Goal: Transaction & Acquisition: Purchase product/service

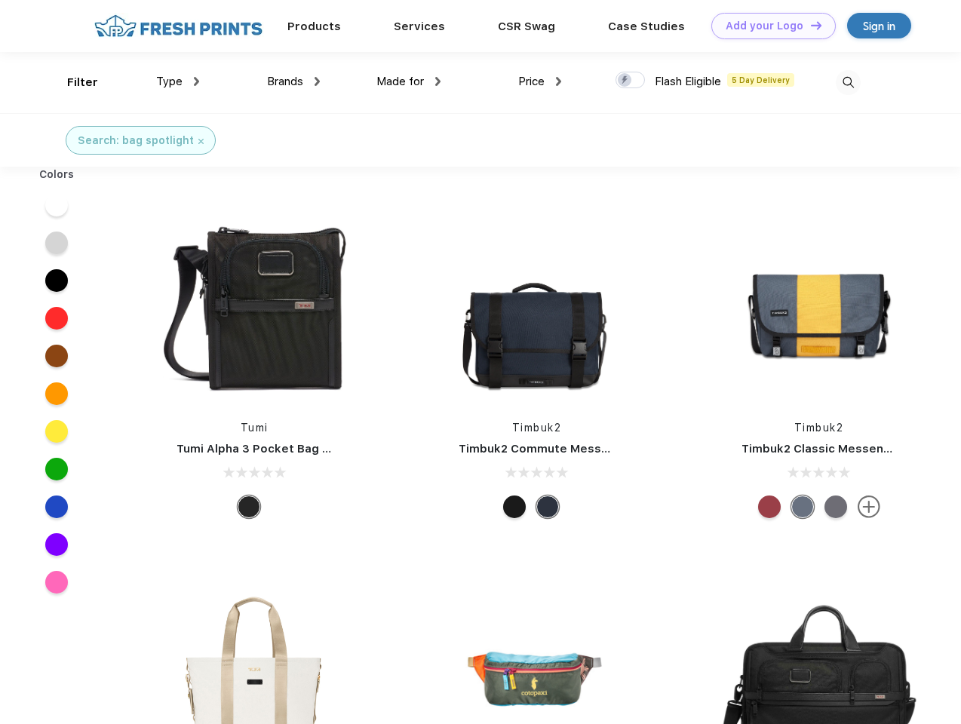
click at [768, 26] on link "Add your Logo Design Tool" at bounding box center [773, 26] width 124 height 26
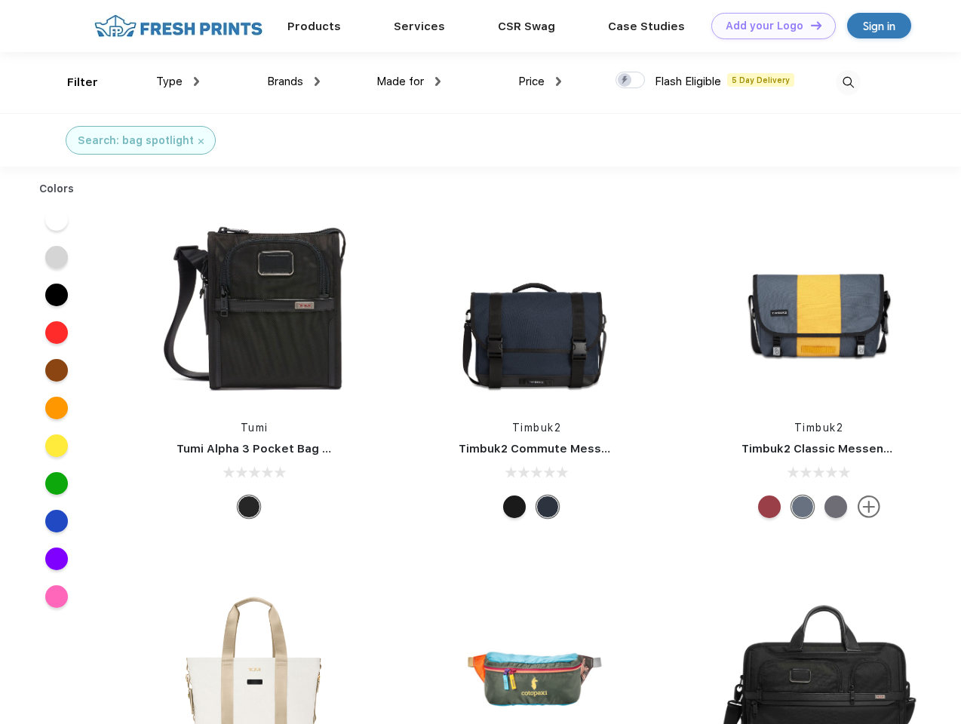
click at [0, 0] on div "Design Tool" at bounding box center [0, 0] width 0 height 0
click at [810, 25] on link "Add your Logo Design Tool" at bounding box center [773, 26] width 124 height 26
click at [72, 82] on div "Filter" at bounding box center [82, 82] width 31 height 17
click at [178, 81] on span "Type" at bounding box center [169, 82] width 26 height 14
click at [293, 81] on span "Brands" at bounding box center [285, 82] width 36 height 14
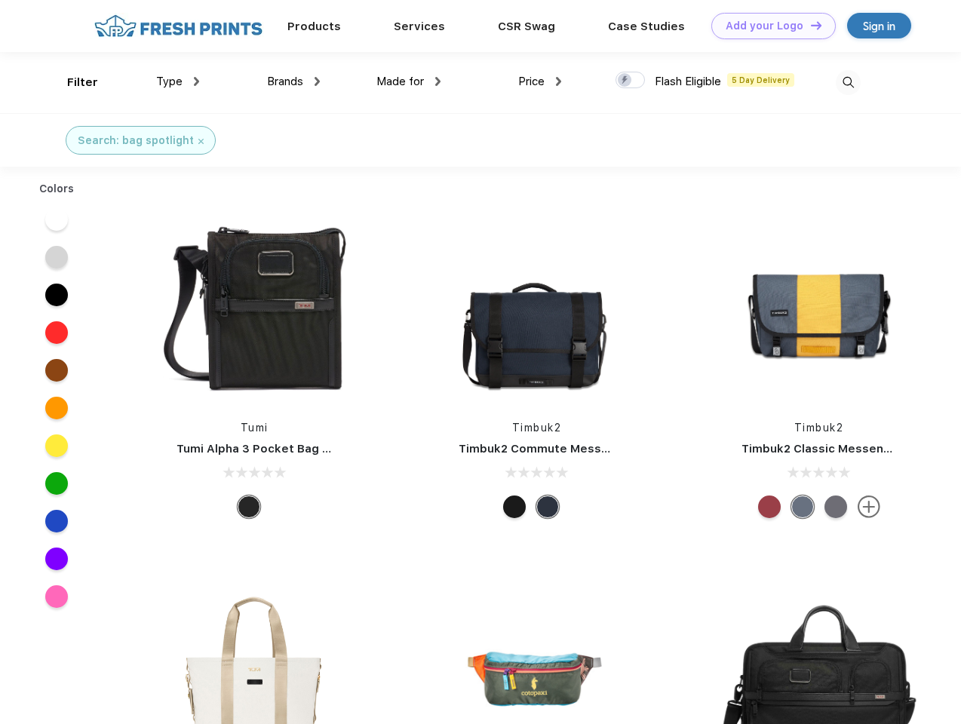
click at [409, 81] on span "Made for" at bounding box center [400, 82] width 48 height 14
click at [540, 81] on span "Price" at bounding box center [531, 82] width 26 height 14
click at [631, 81] on div at bounding box center [630, 80] width 29 height 17
click at [625, 81] on input "checkbox" at bounding box center [621, 76] width 10 height 10
click at [848, 82] on img at bounding box center [848, 82] width 25 height 25
